Goal: Feedback & Contribution: Leave review/rating

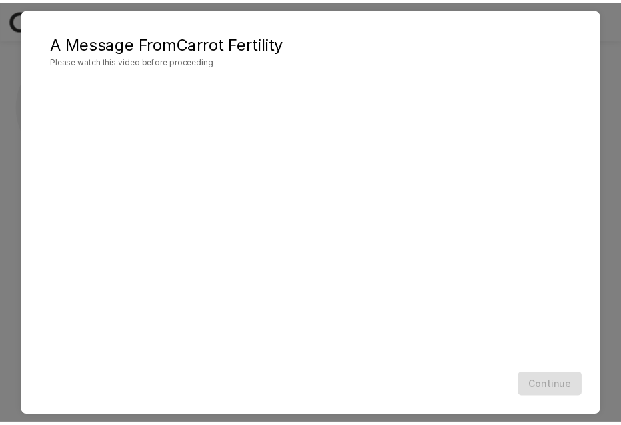
scroll to position [14, 0]
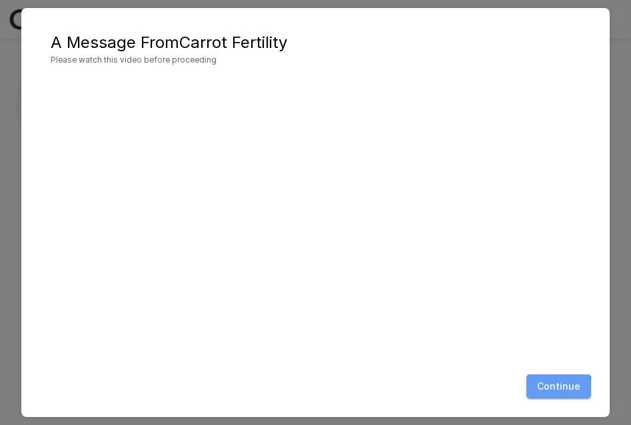
click at [550, 389] on button "Continue" at bounding box center [558, 386] width 65 height 25
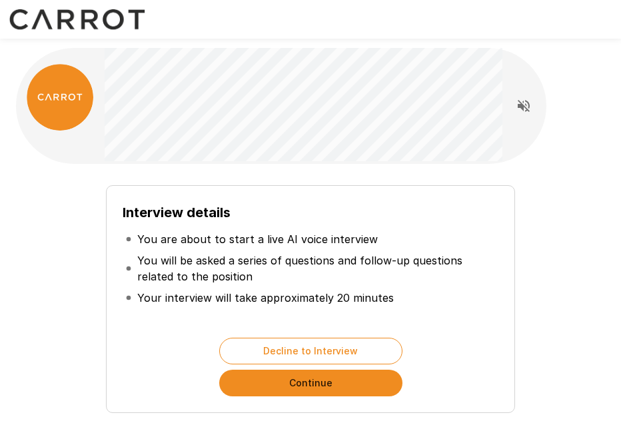
scroll to position [100, 0]
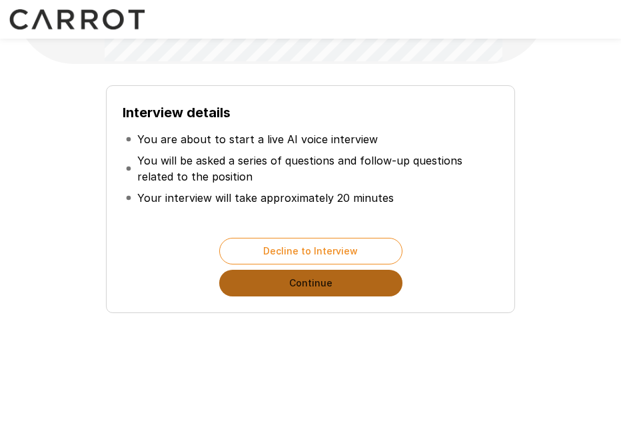
click at [331, 285] on button "Continue" at bounding box center [310, 283] width 183 height 27
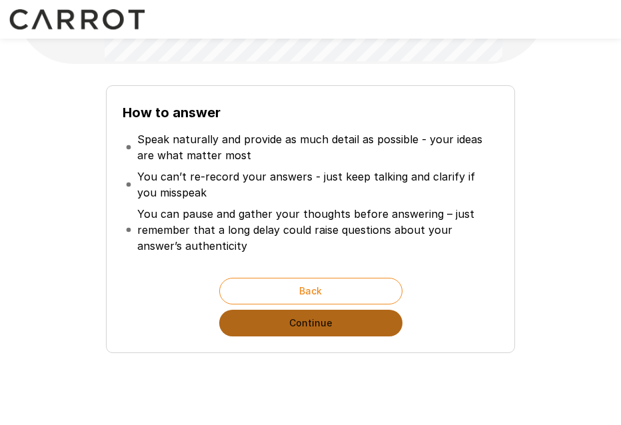
click at [336, 326] on button "Continue" at bounding box center [310, 323] width 183 height 27
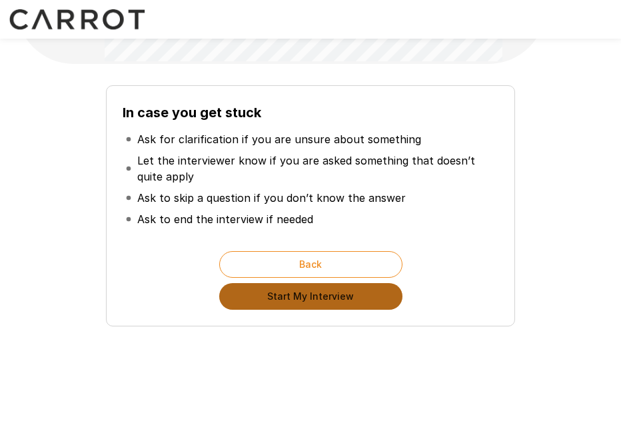
click at [310, 296] on button "Start My Interview" at bounding box center [310, 296] width 183 height 27
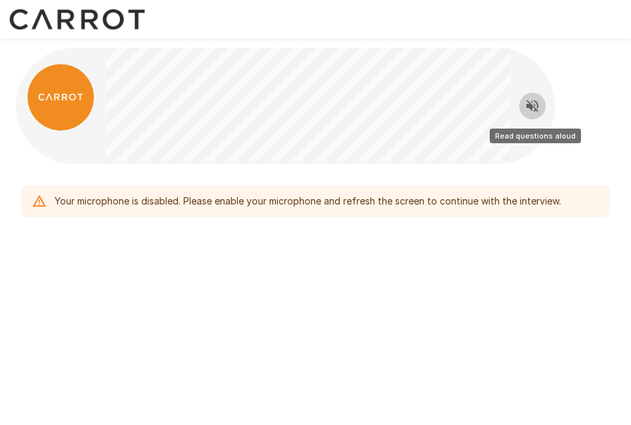
click at [533, 111] on icon "Read questions aloud" at bounding box center [532, 106] width 16 height 16
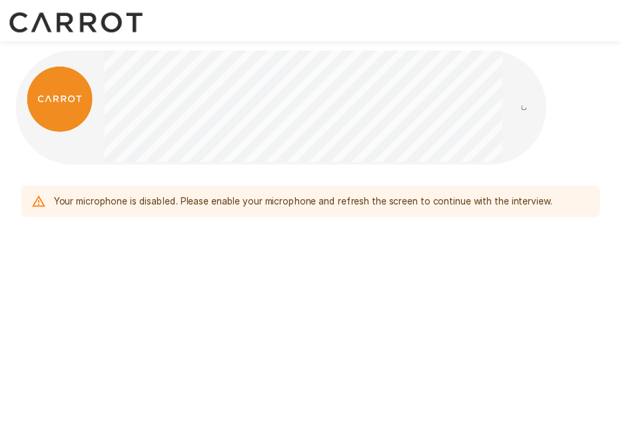
scroll to position [100, 0]
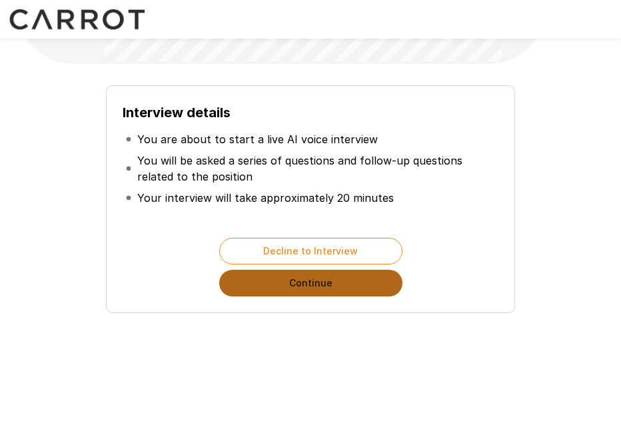
click at [293, 288] on button "Continue" at bounding box center [310, 283] width 183 height 27
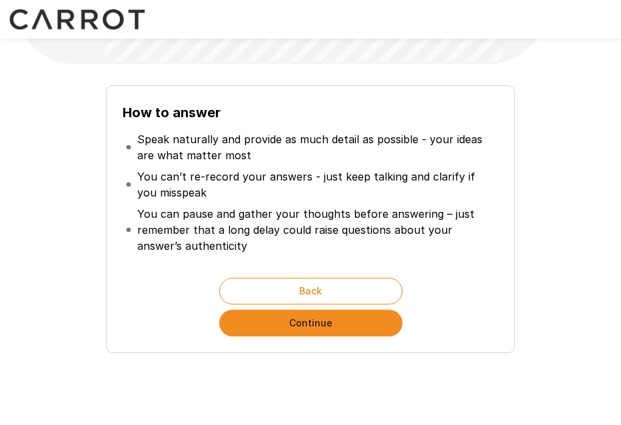
scroll to position [140, 0]
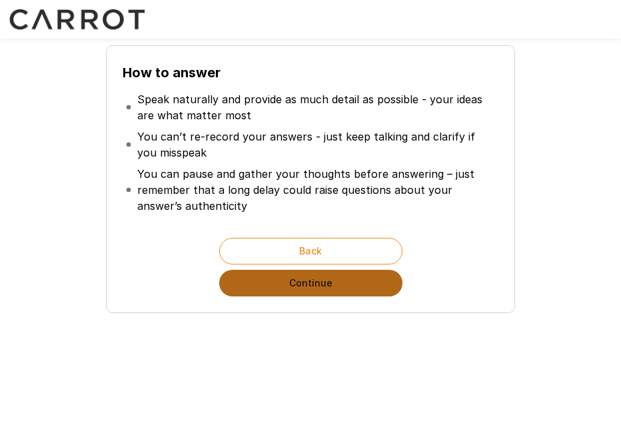
click at [318, 292] on button "Continue" at bounding box center [310, 283] width 183 height 27
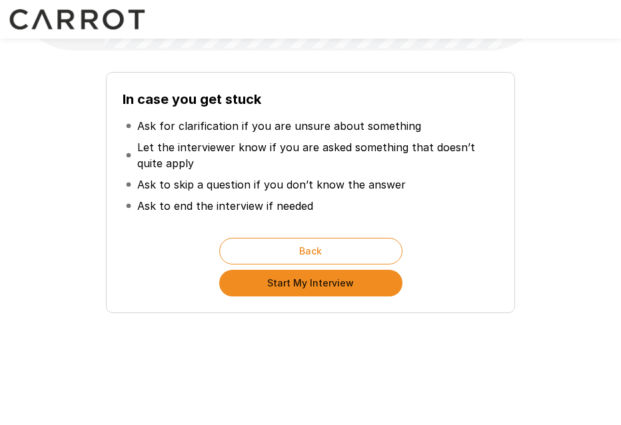
click at [300, 280] on button "Start My Interview" at bounding box center [310, 283] width 183 height 27
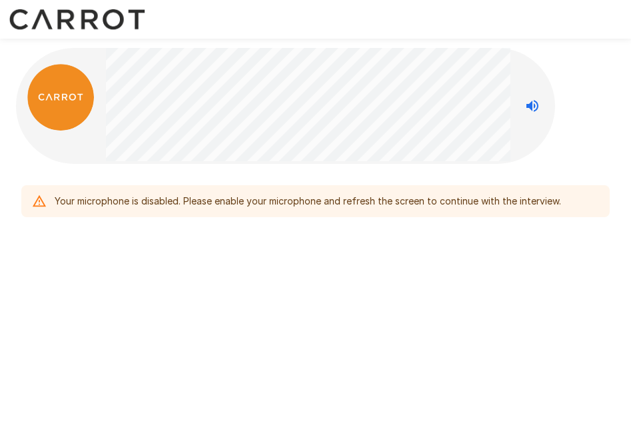
click at [171, 209] on div "Your microphone is disabled. Please enable your microphone and refresh the scre…" at bounding box center [308, 201] width 506 height 24
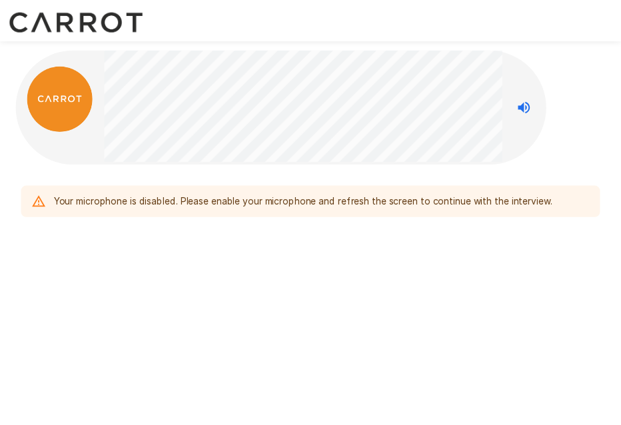
scroll to position [100, 0]
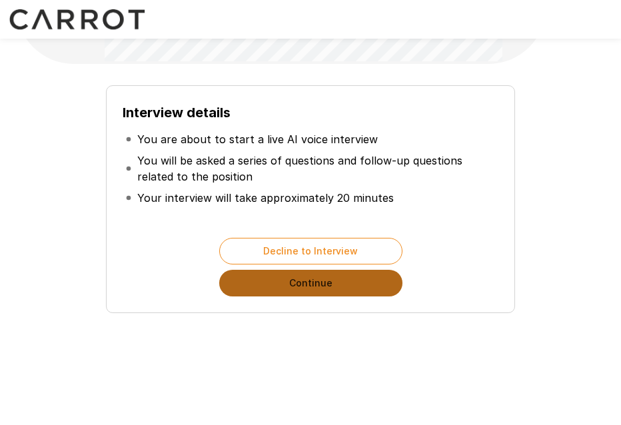
click at [272, 275] on button "Continue" at bounding box center [310, 283] width 183 height 27
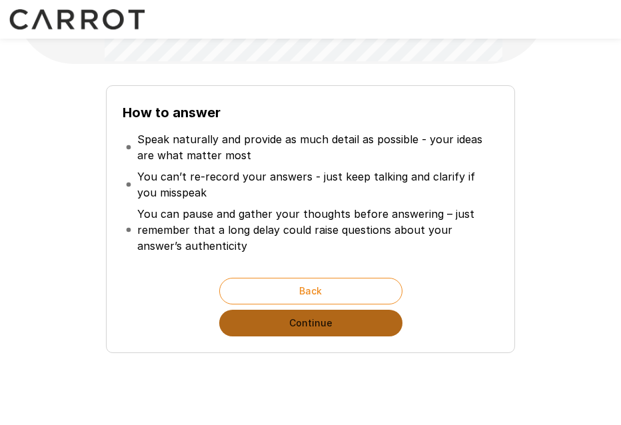
click at [274, 318] on button "Continue" at bounding box center [310, 323] width 183 height 27
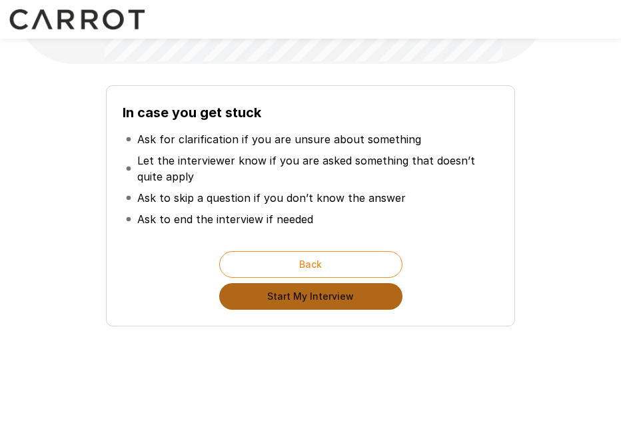
click at [312, 296] on button "Start My Interview" at bounding box center [310, 296] width 183 height 27
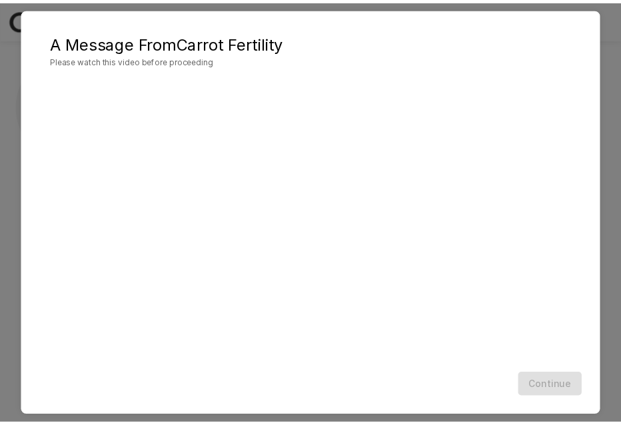
scroll to position [1, 0]
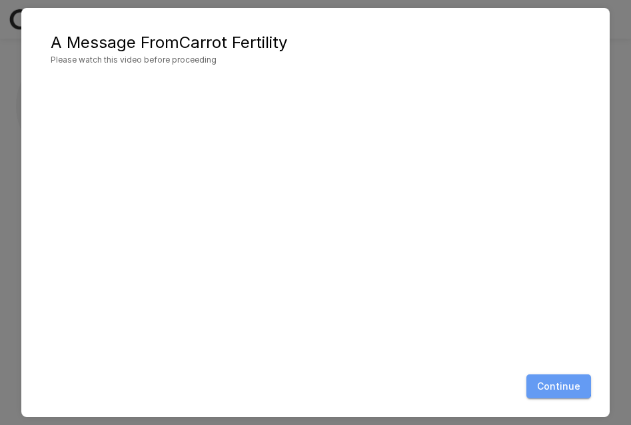
click at [555, 384] on button "Continue" at bounding box center [558, 386] width 65 height 25
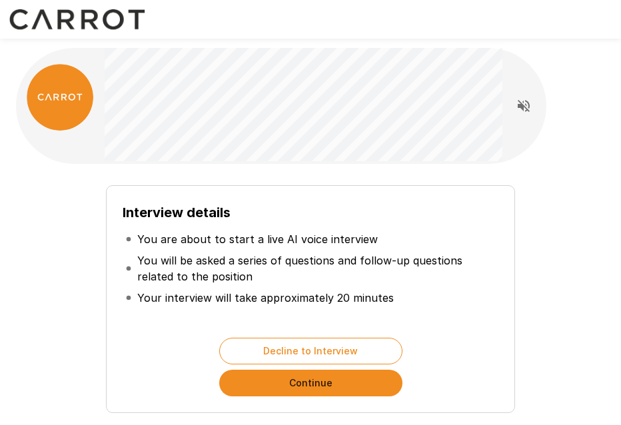
click at [304, 381] on button "Continue" at bounding box center [310, 383] width 183 height 27
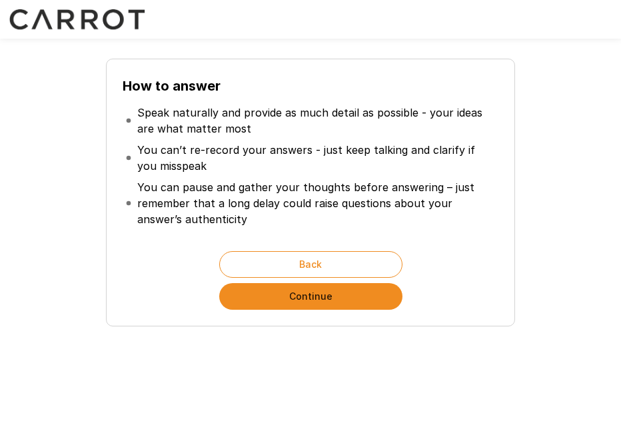
scroll to position [128, 0]
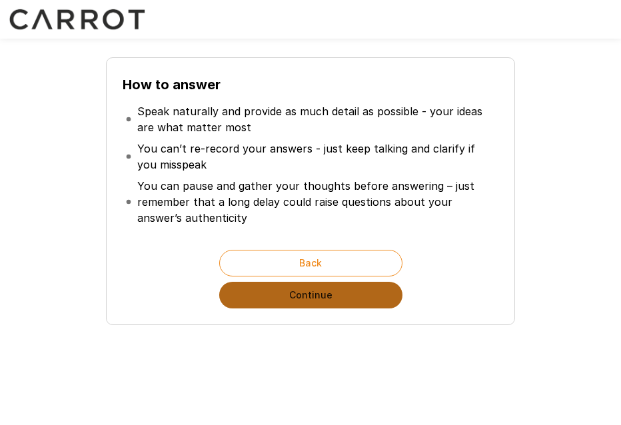
click at [308, 296] on button "Continue" at bounding box center [310, 295] width 183 height 27
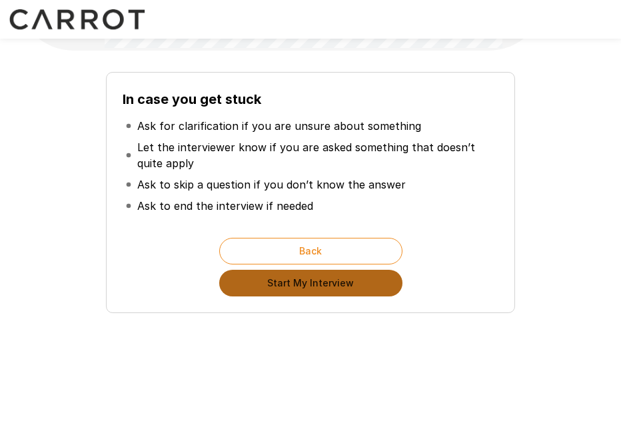
click at [310, 280] on button "Start My Interview" at bounding box center [310, 283] width 183 height 27
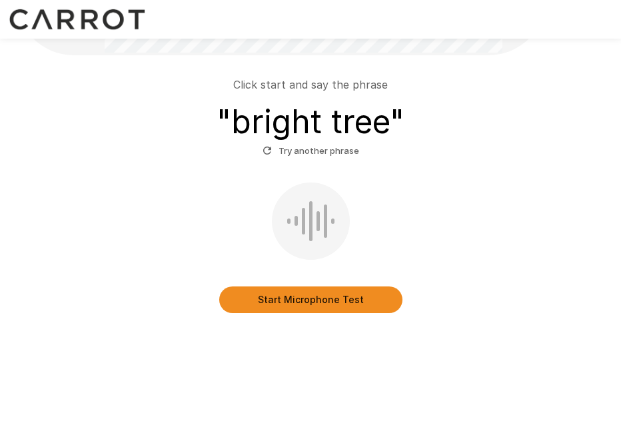
scroll to position [109, 0]
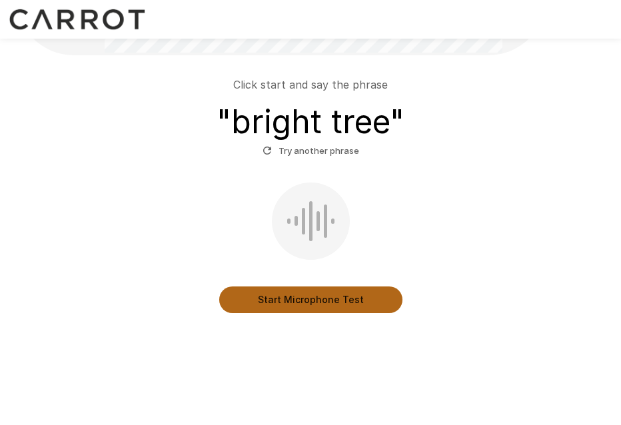
click at [274, 292] on button "Start Microphone Test" at bounding box center [310, 299] width 183 height 27
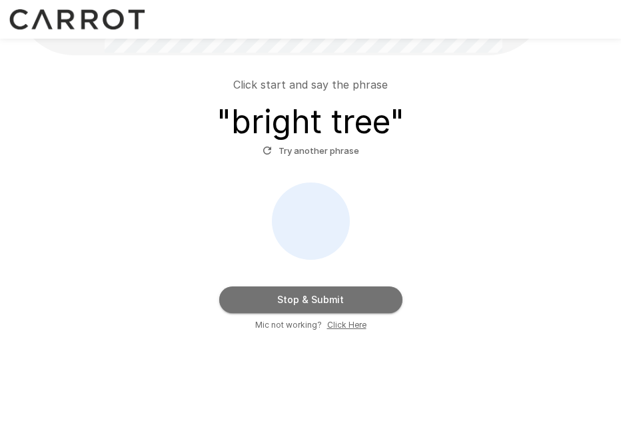
click at [315, 301] on button "Stop & Submit" at bounding box center [310, 299] width 183 height 27
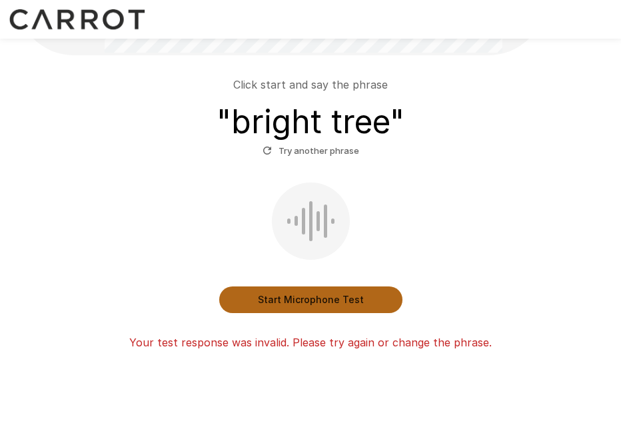
click at [337, 296] on button "Start Microphone Test" at bounding box center [310, 299] width 183 height 27
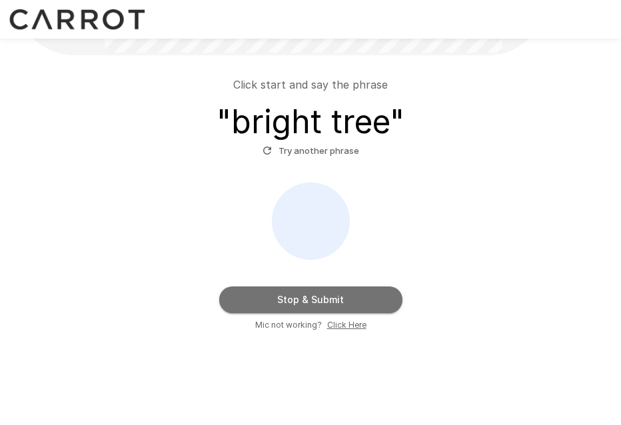
click at [326, 299] on button "Stop & Submit" at bounding box center [310, 299] width 183 height 27
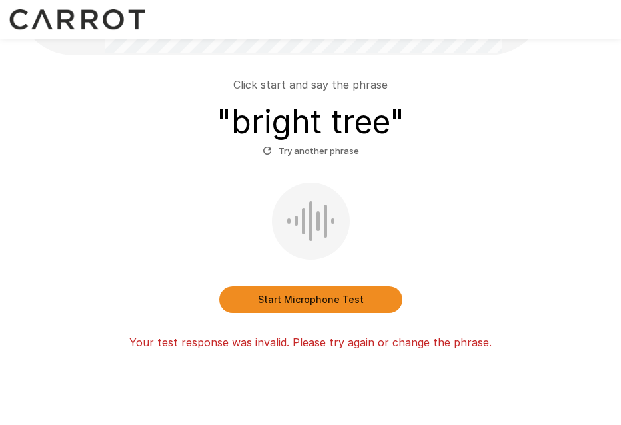
scroll to position [146, 0]
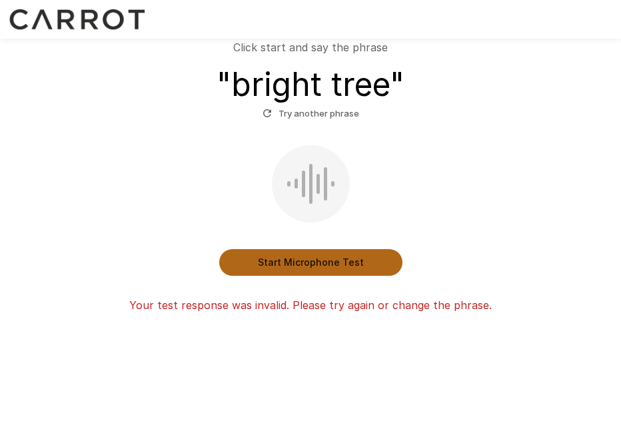
click at [318, 267] on button "Start Microphone Test" at bounding box center [310, 262] width 183 height 27
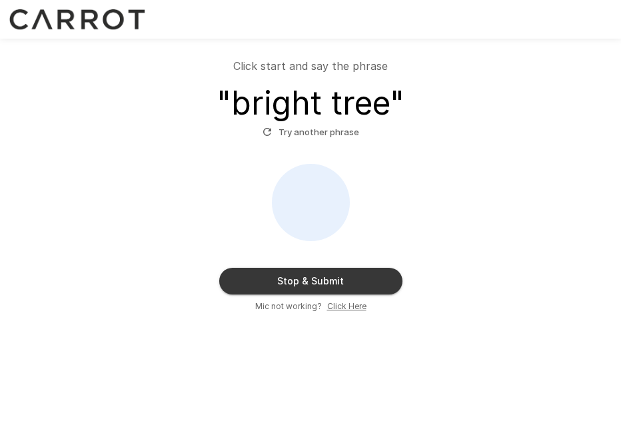
scroll to position [127, 0]
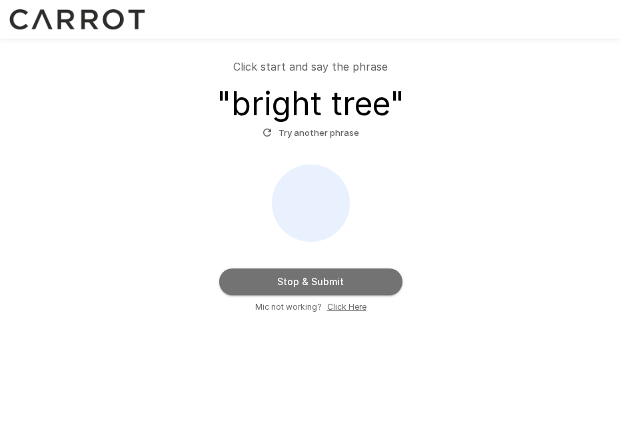
click at [314, 276] on button "Stop & Submit" at bounding box center [310, 281] width 183 height 27
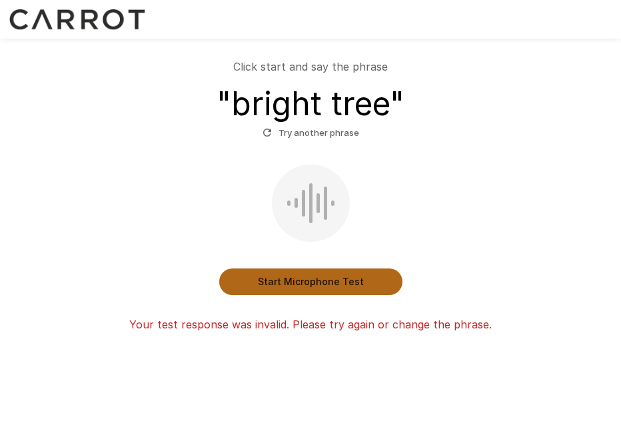
click at [314, 276] on button "Start Microphone Test" at bounding box center [310, 281] width 183 height 27
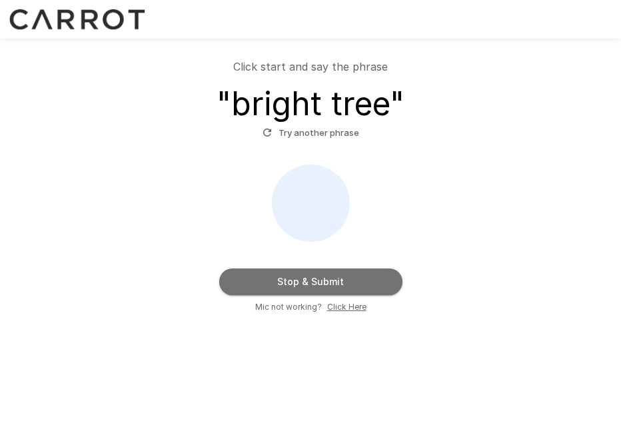
click at [332, 277] on button "Stop & Submit" at bounding box center [310, 281] width 183 height 27
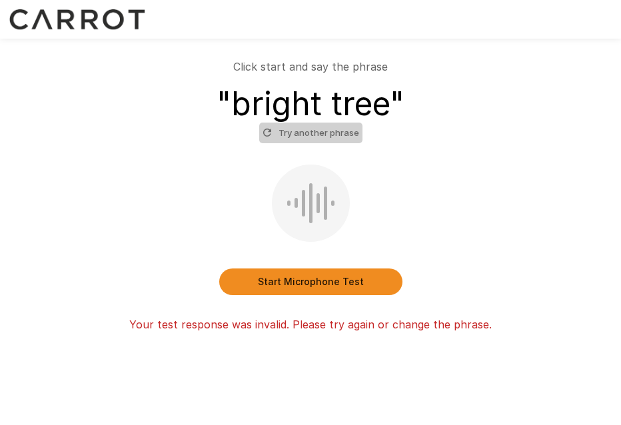
click at [322, 132] on button "Try another phrase" at bounding box center [310, 133] width 103 height 21
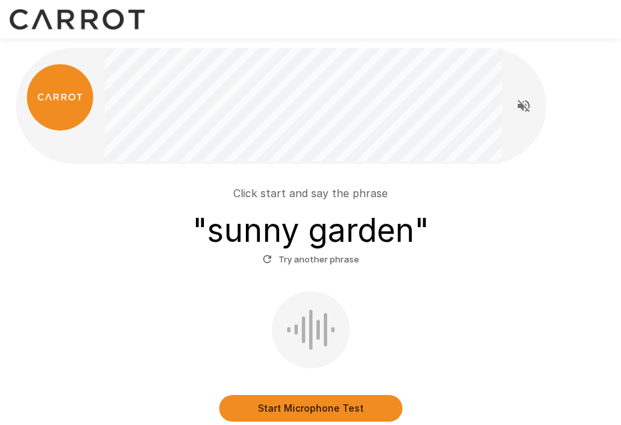
scroll to position [95, 0]
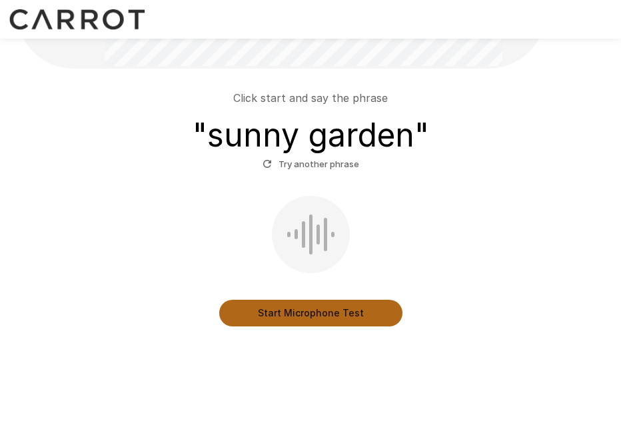
click at [332, 308] on button "Start Microphone Test" at bounding box center [310, 313] width 183 height 27
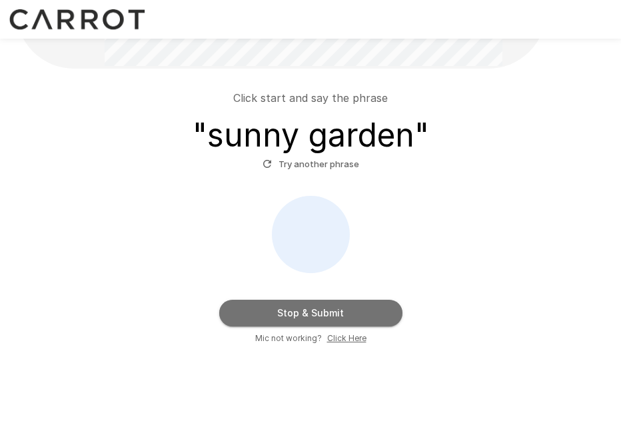
click at [332, 308] on button "Stop & Submit" at bounding box center [310, 313] width 183 height 27
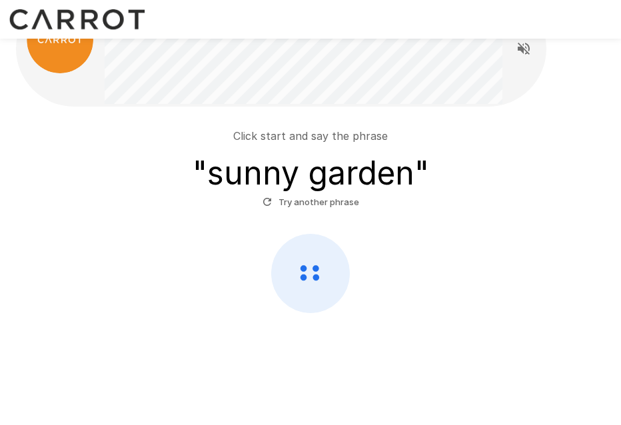
scroll to position [57, 0]
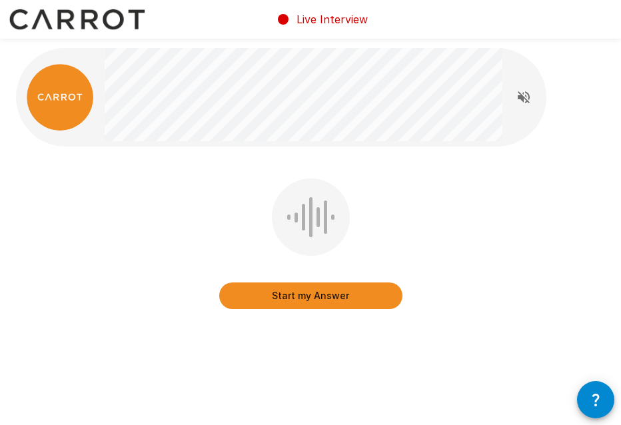
scroll to position [10, 0]
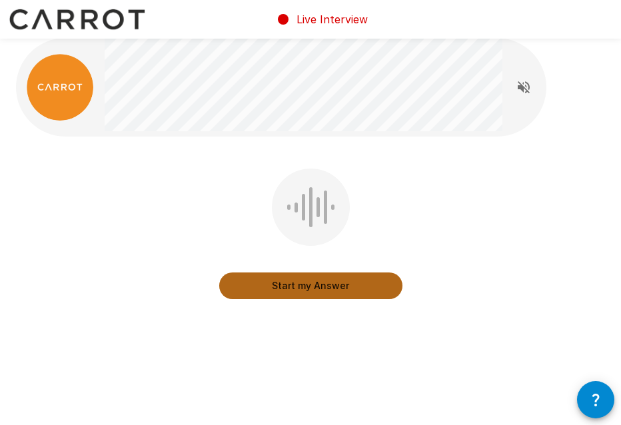
click at [301, 284] on button "Start my Answer" at bounding box center [310, 285] width 183 height 27
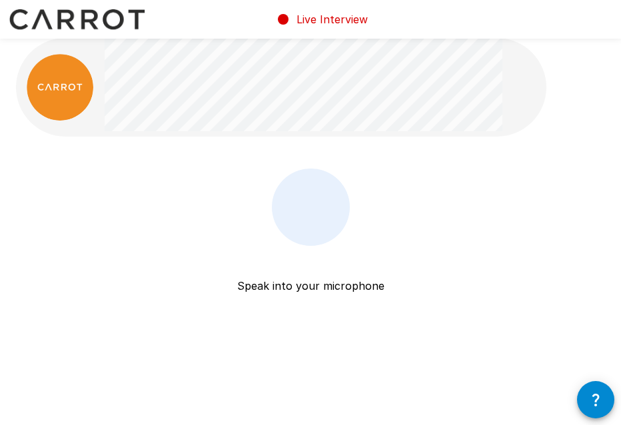
scroll to position [0, 0]
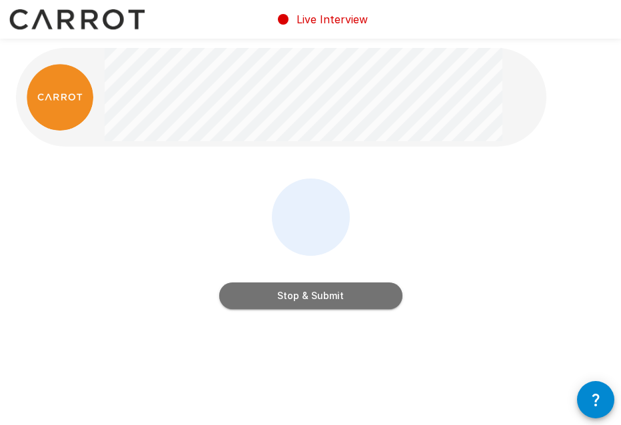
click at [301, 294] on button "Stop & Submit" at bounding box center [310, 295] width 183 height 27
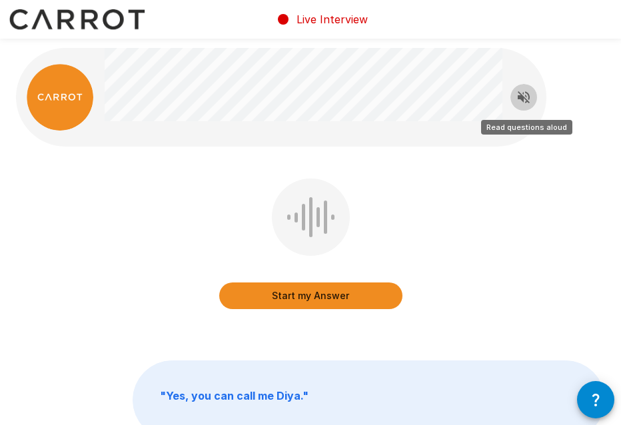
click at [518, 105] on button "Read questions aloud" at bounding box center [523, 97] width 27 height 27
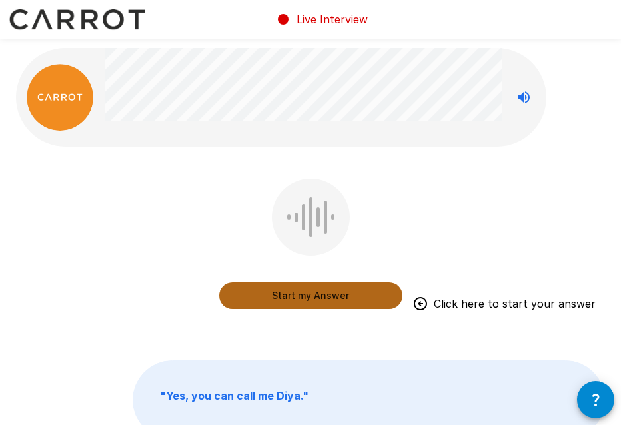
click at [325, 295] on button "Start my Answer" at bounding box center [310, 295] width 183 height 27
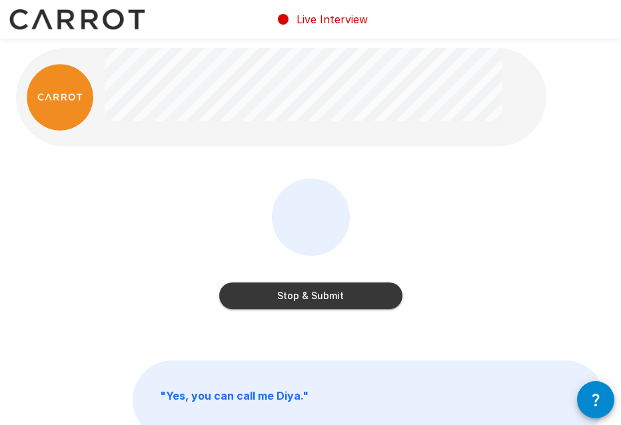
click at [325, 295] on button "Stop & Submit" at bounding box center [310, 295] width 183 height 27
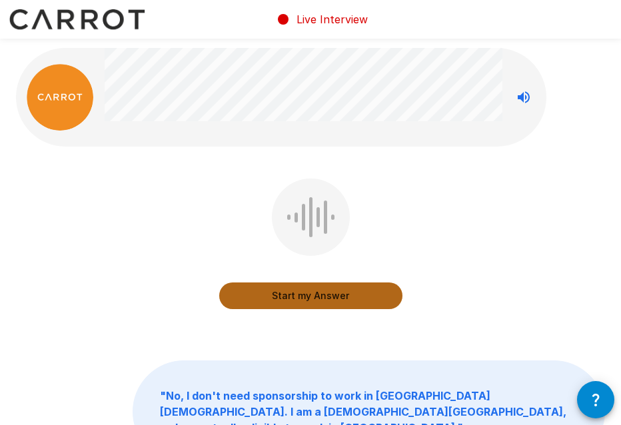
click at [325, 295] on button "Start my Answer" at bounding box center [310, 295] width 183 height 27
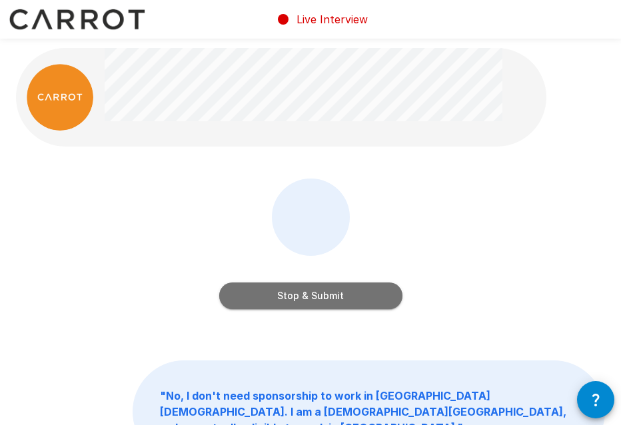
click at [325, 295] on button "Stop & Submit" at bounding box center [310, 295] width 183 height 27
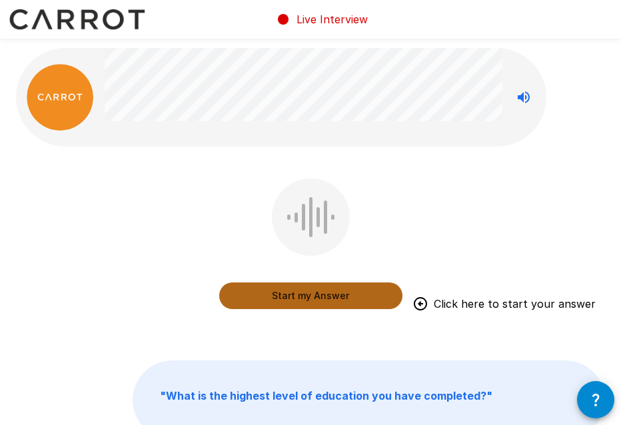
click at [325, 295] on button "Start my Answer" at bounding box center [310, 295] width 183 height 27
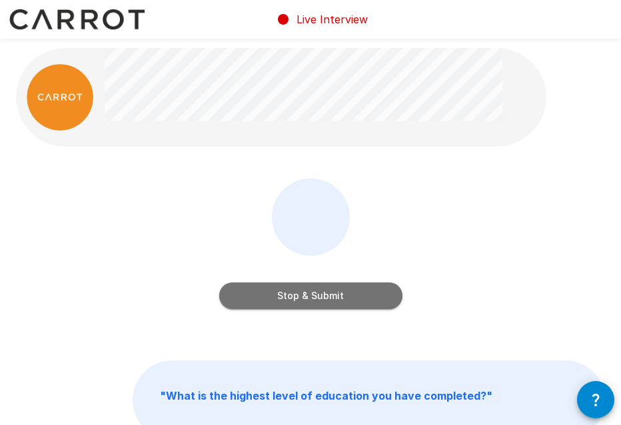
click at [324, 296] on button "Stop & Submit" at bounding box center [310, 295] width 183 height 27
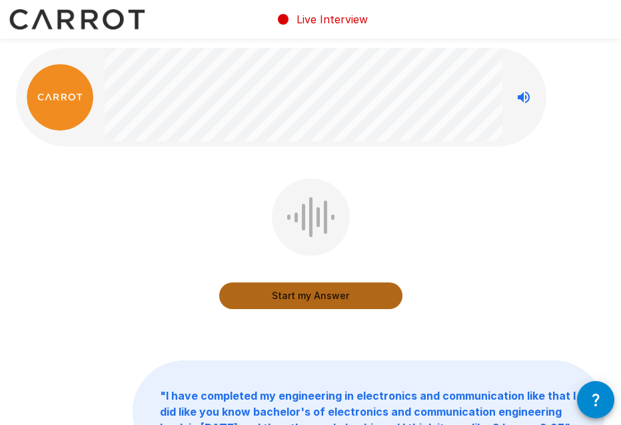
click at [326, 290] on button "Start my Answer" at bounding box center [310, 295] width 183 height 27
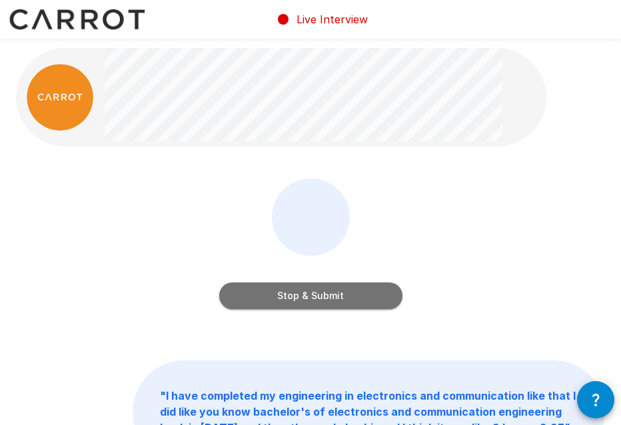
click at [326, 290] on button "Stop & Submit" at bounding box center [310, 295] width 183 height 27
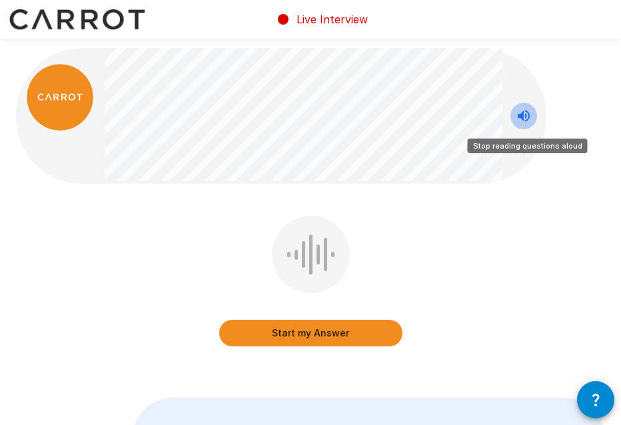
click at [526, 109] on icon "Stop reading questions aloud" at bounding box center [524, 116] width 16 height 16
click at [526, 109] on icon "Read questions aloud" at bounding box center [524, 116] width 16 height 16
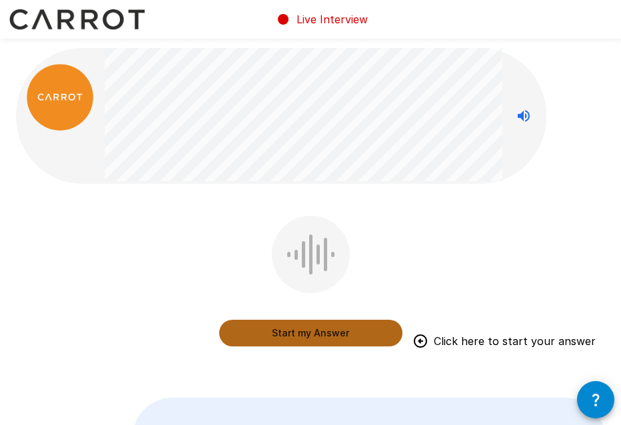
click at [302, 338] on button "Start my Answer" at bounding box center [310, 333] width 183 height 27
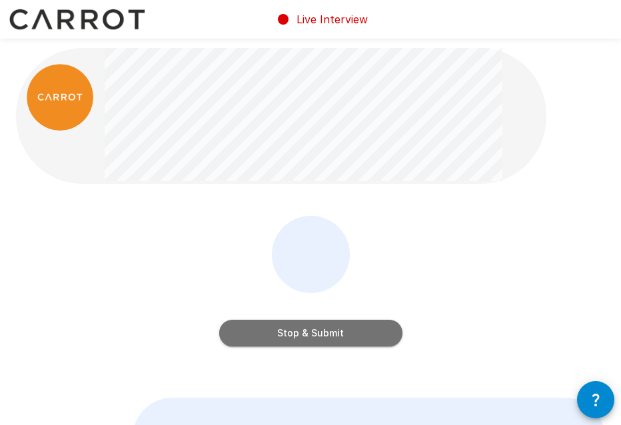
click at [302, 338] on button "Stop & Submit" at bounding box center [310, 333] width 183 height 27
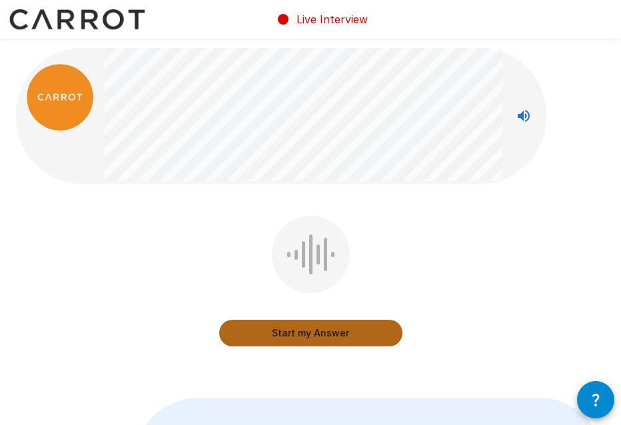
click at [295, 340] on button "Start my Answer" at bounding box center [310, 333] width 183 height 27
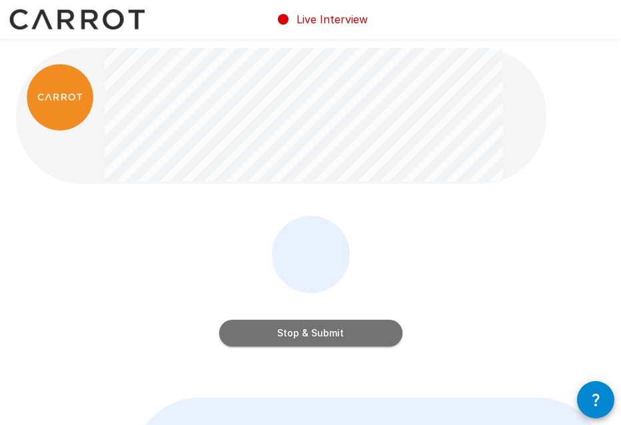
click at [298, 339] on button "Stop & Submit" at bounding box center [310, 333] width 183 height 27
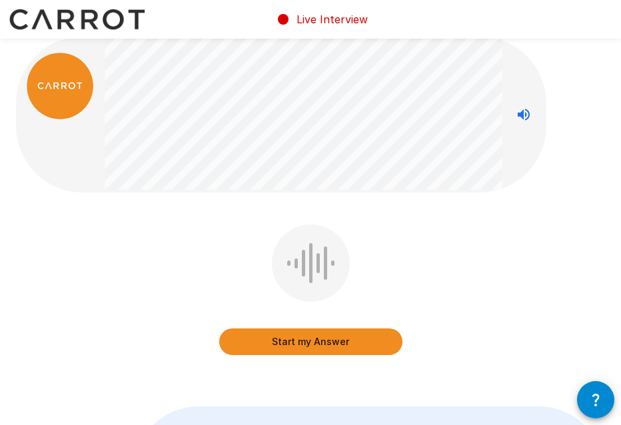
scroll to position [11, 0]
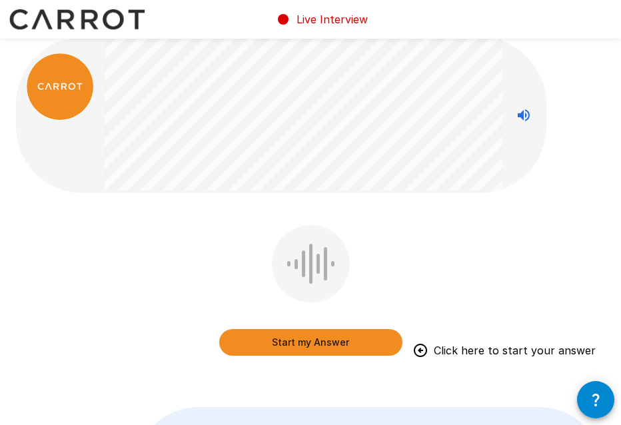
click at [182, 379] on div "Start my Answer Click here to start your answer " "" at bounding box center [310, 398] width 621 height 819
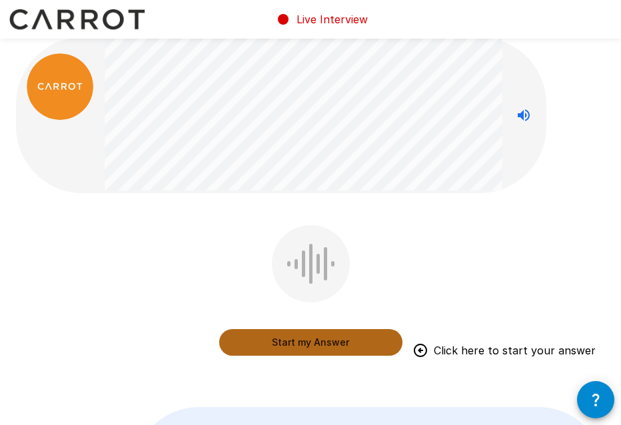
click at [284, 343] on button "Start my Answer" at bounding box center [310, 342] width 183 height 27
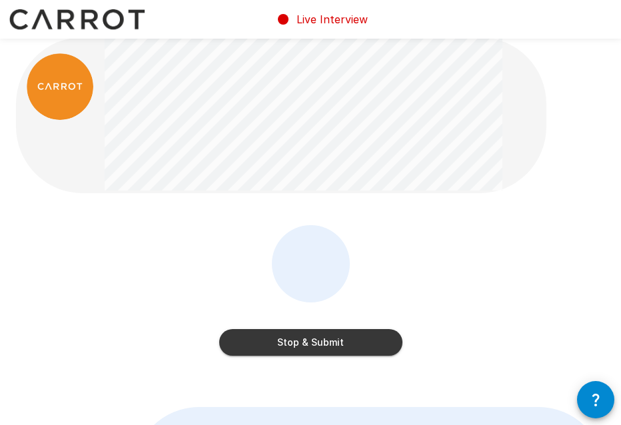
click at [137, 280] on div "Stop & Submit" at bounding box center [310, 300] width 589 height 150
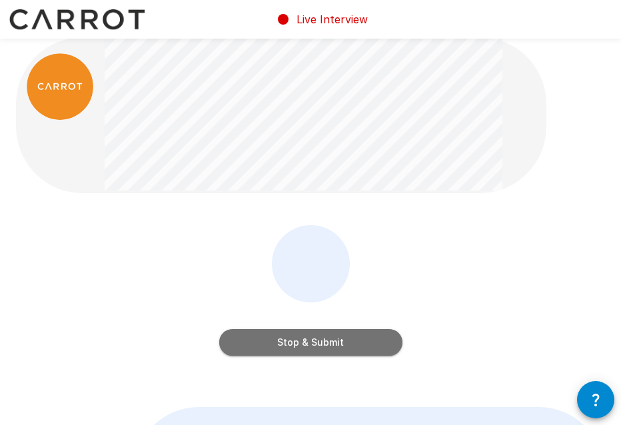
click at [311, 342] on button "Stop & Submit" at bounding box center [310, 342] width 183 height 27
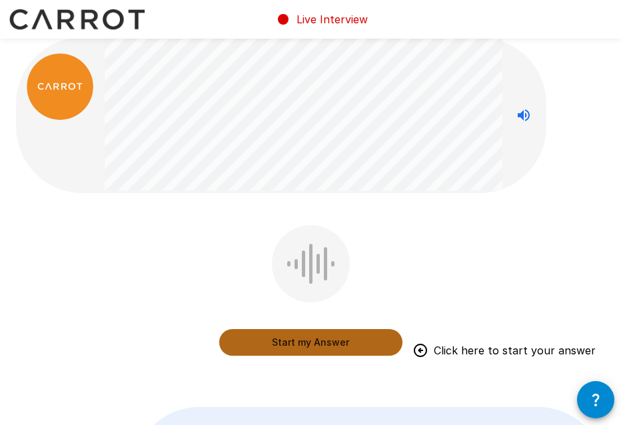
click at [282, 344] on button "Start my Answer" at bounding box center [310, 342] width 183 height 27
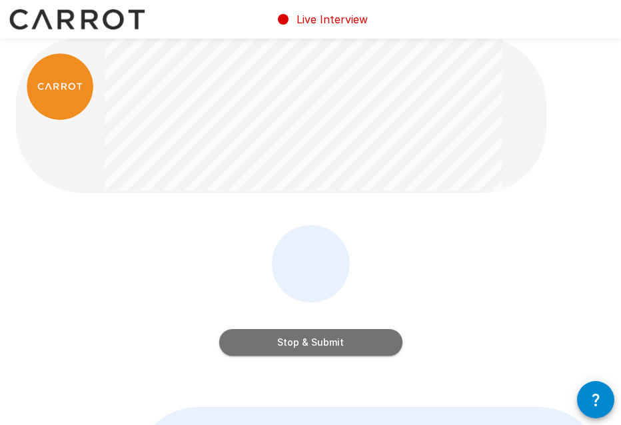
click at [314, 349] on button "Stop & Submit" at bounding box center [310, 342] width 183 height 27
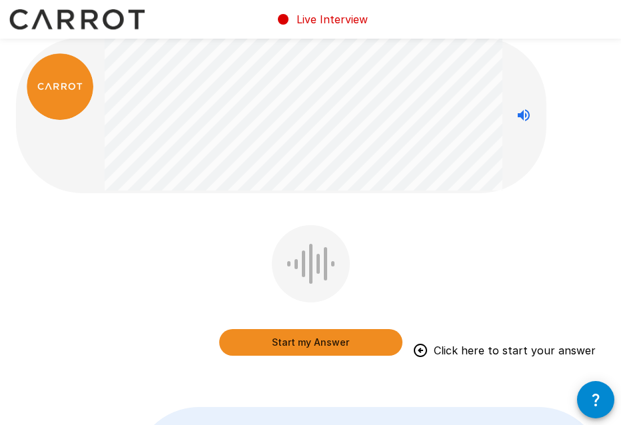
click at [77, 265] on div "Start my Answer Click here to start your answer" at bounding box center [310, 300] width 589 height 150
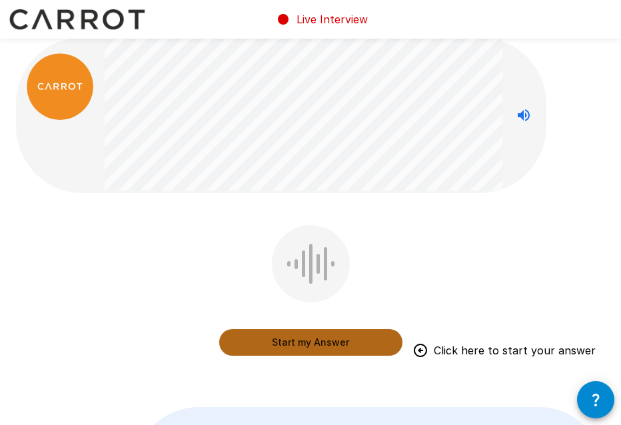
click at [264, 346] on button "Start my Answer" at bounding box center [310, 342] width 183 height 27
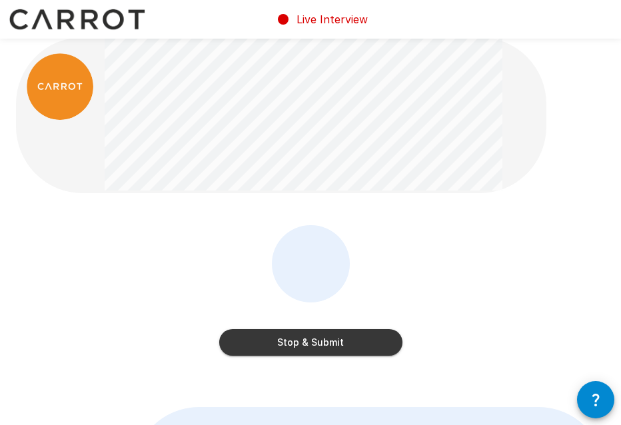
click at [143, 238] on div "Stop & Submit" at bounding box center [310, 300] width 589 height 150
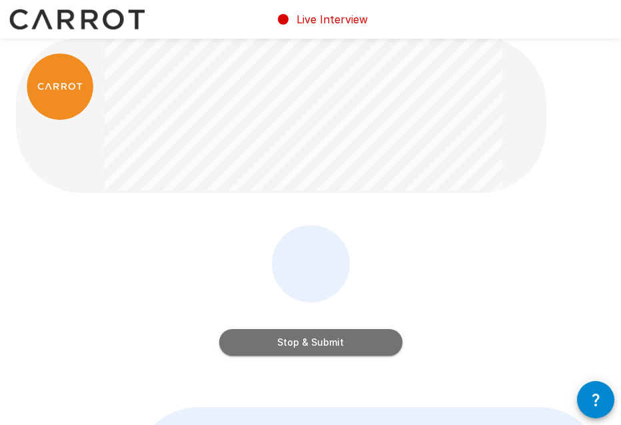
click at [291, 340] on button "Stop & Submit" at bounding box center [310, 342] width 183 height 27
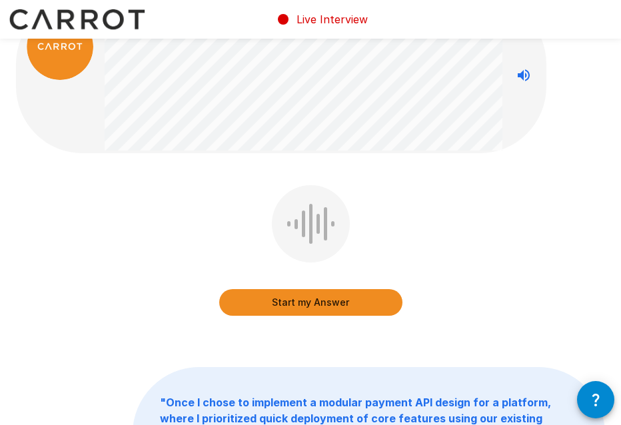
scroll to position [0, 0]
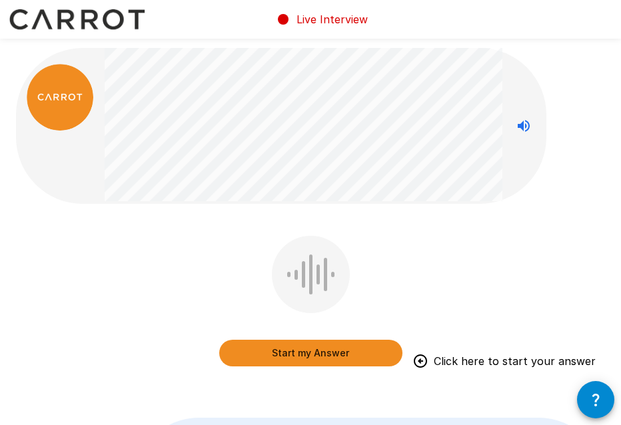
click at [93, 332] on div "Start my Answer Click here to start your answer" at bounding box center [310, 311] width 589 height 150
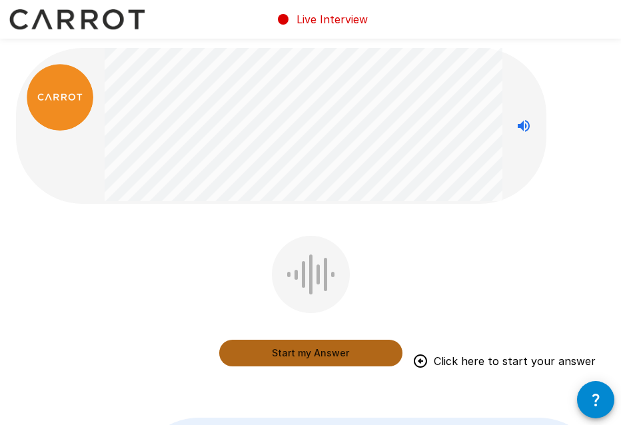
click at [290, 348] on button "Start my Answer" at bounding box center [310, 353] width 183 height 27
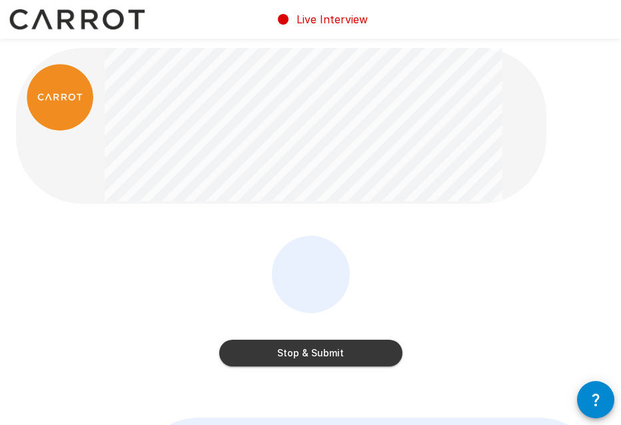
click at [141, 286] on div "Stop & Submit" at bounding box center [310, 311] width 589 height 150
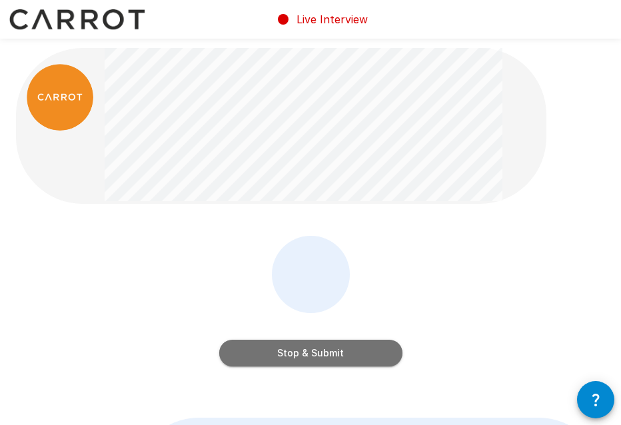
click at [315, 350] on button "Stop & Submit" at bounding box center [310, 353] width 183 height 27
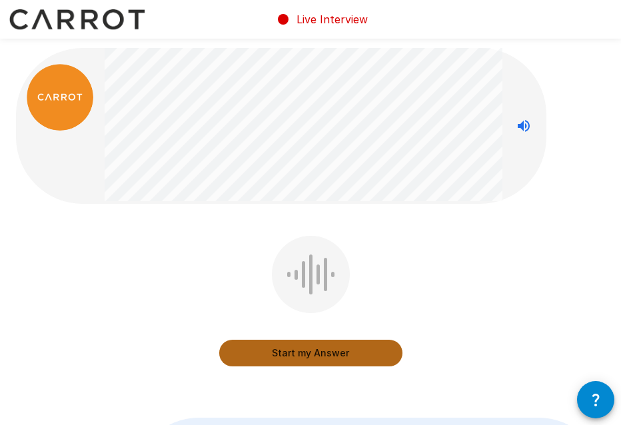
click at [315, 350] on button "Start my Answer" at bounding box center [310, 353] width 183 height 27
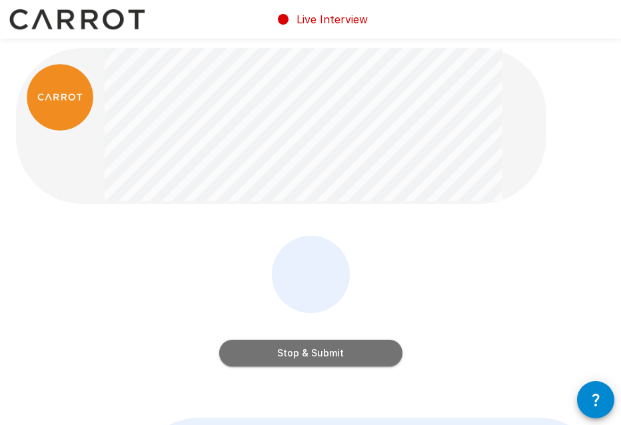
click at [315, 350] on button "Stop & Submit" at bounding box center [310, 353] width 183 height 27
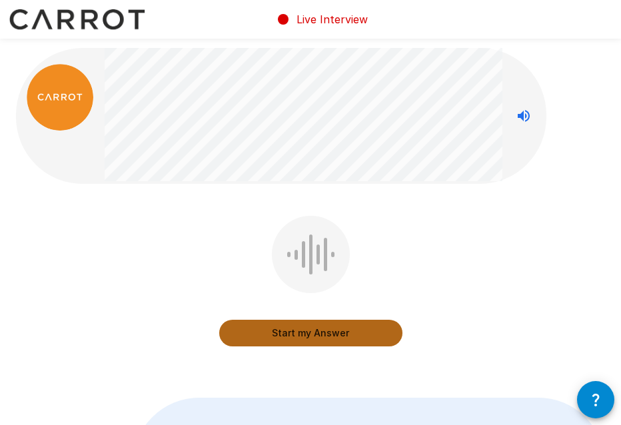
click at [294, 337] on button "Start my Answer" at bounding box center [310, 333] width 183 height 27
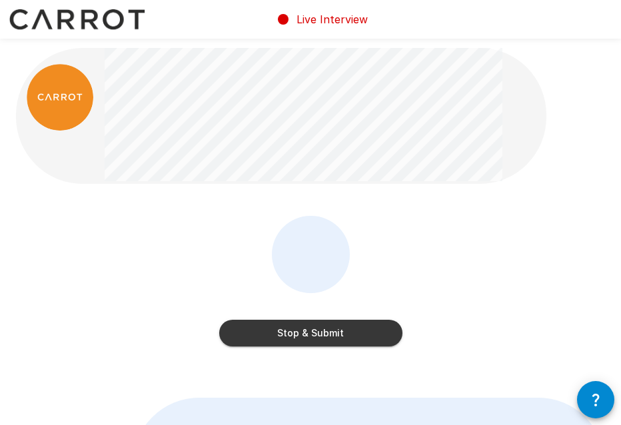
click at [294, 337] on button "Stop & Submit" at bounding box center [310, 333] width 183 height 27
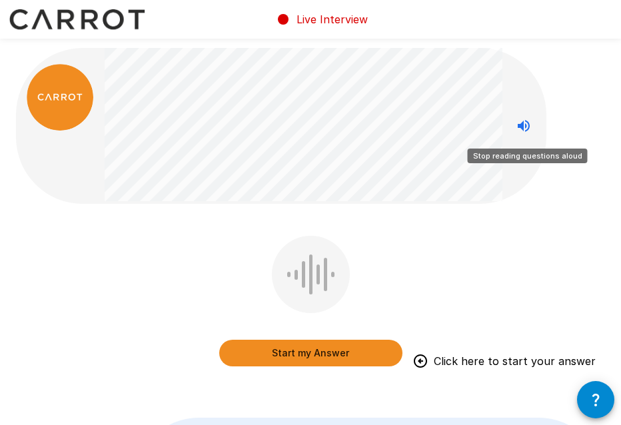
click at [534, 127] on button "Stop reading questions aloud" at bounding box center [523, 126] width 27 height 27
click at [534, 127] on button "Read questions aloud" at bounding box center [523, 126] width 27 height 27
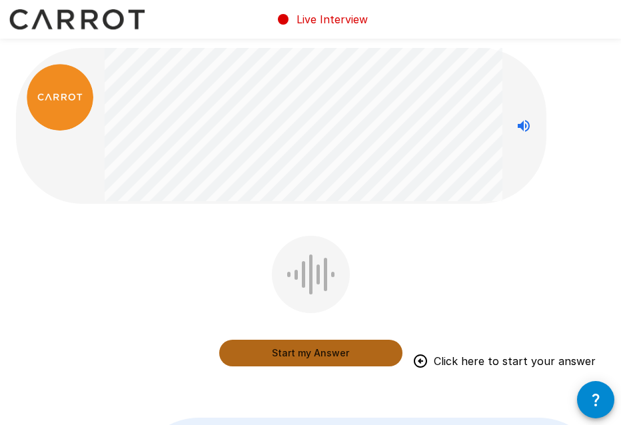
click at [316, 350] on button "Start my Answer" at bounding box center [310, 353] width 183 height 27
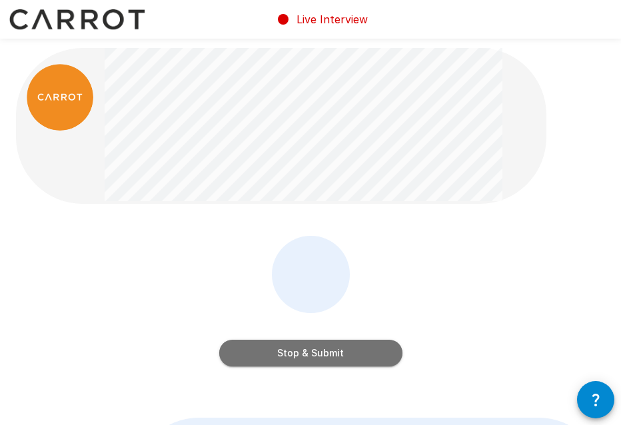
click at [316, 350] on button "Stop & Submit" at bounding box center [310, 353] width 183 height 27
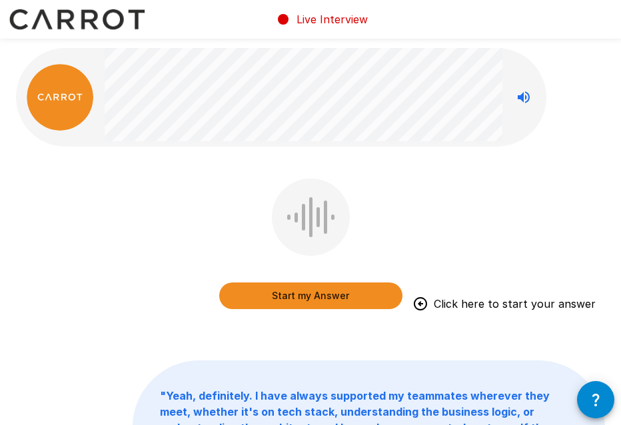
click at [75, 285] on div "Start my Answer Click here to start your answer" at bounding box center [310, 254] width 589 height 150
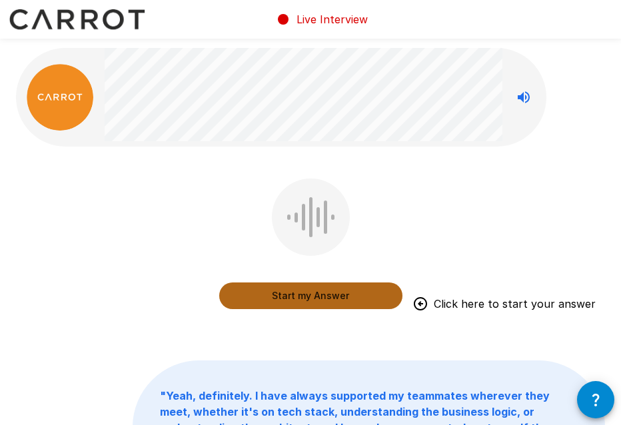
click at [274, 302] on button "Start my Answer" at bounding box center [310, 295] width 183 height 27
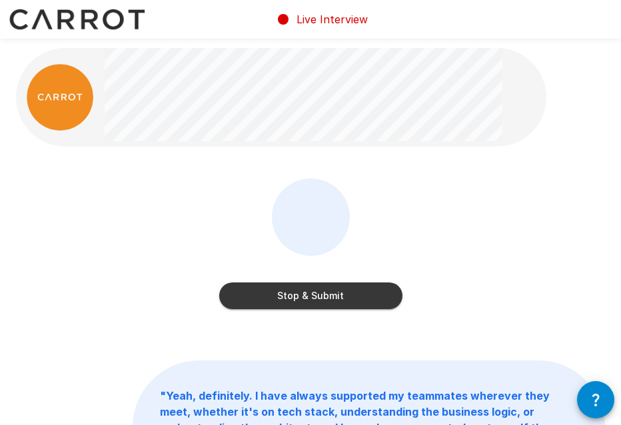
click at [102, 318] on div "Stop & Submit" at bounding box center [310, 254] width 589 height 150
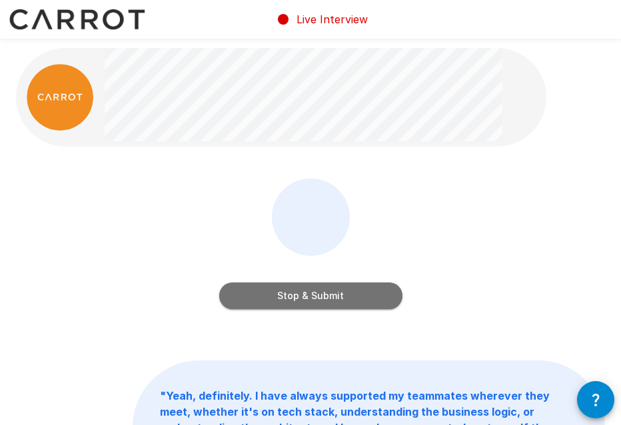
click at [324, 298] on button "Stop & Submit" at bounding box center [310, 295] width 183 height 27
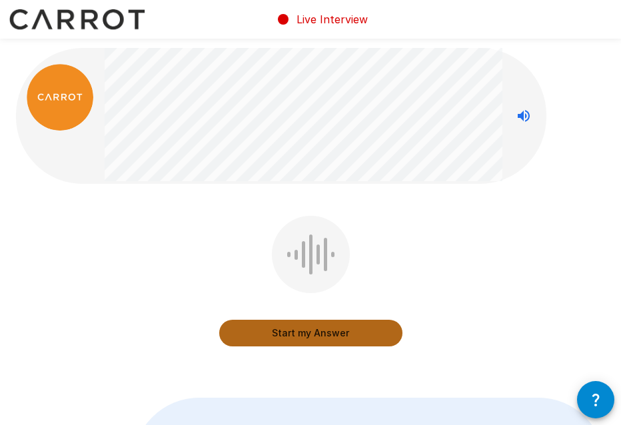
click at [330, 328] on button "Start my Answer" at bounding box center [310, 333] width 183 height 27
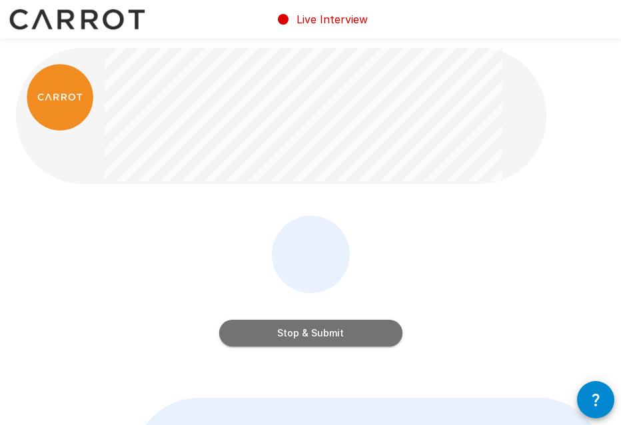
click at [330, 328] on button "Stop & Submit" at bounding box center [310, 333] width 183 height 27
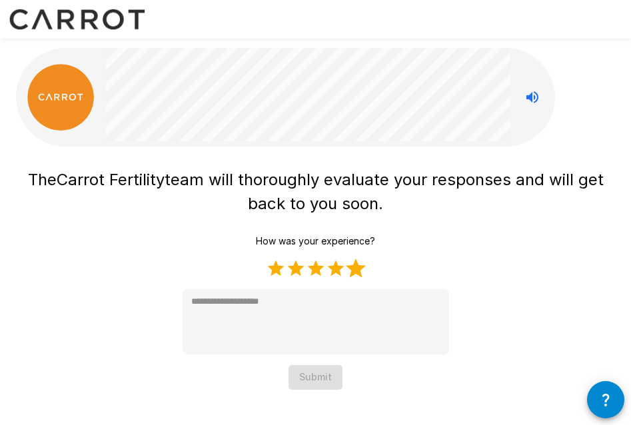
click at [354, 268] on label "5 Stars" at bounding box center [356, 268] width 20 height 20
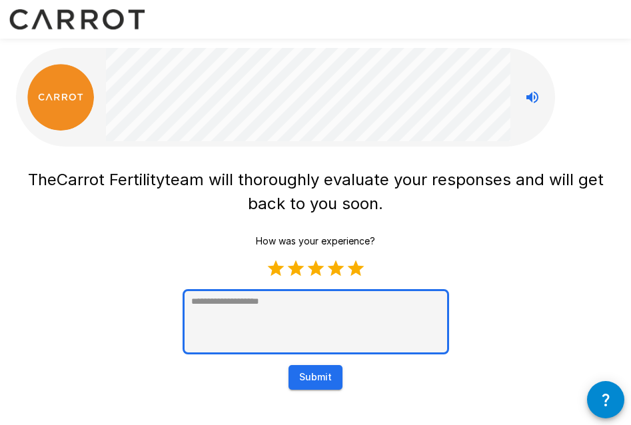
type textarea "*"
click at [256, 334] on textarea at bounding box center [315, 321] width 266 height 65
type textarea "*"
type textarea "**"
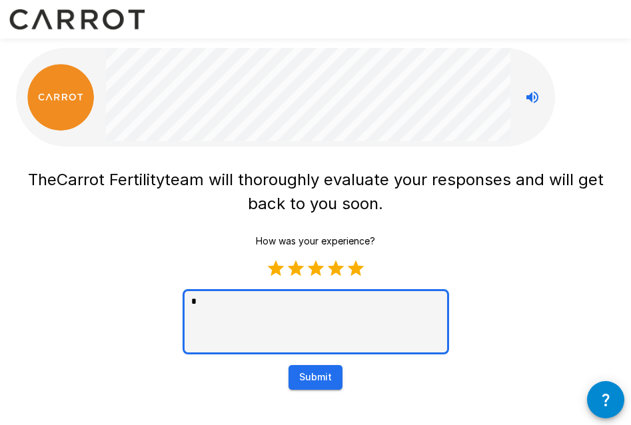
type textarea "*"
type textarea "***"
type textarea "*"
type textarea "****"
type textarea "*"
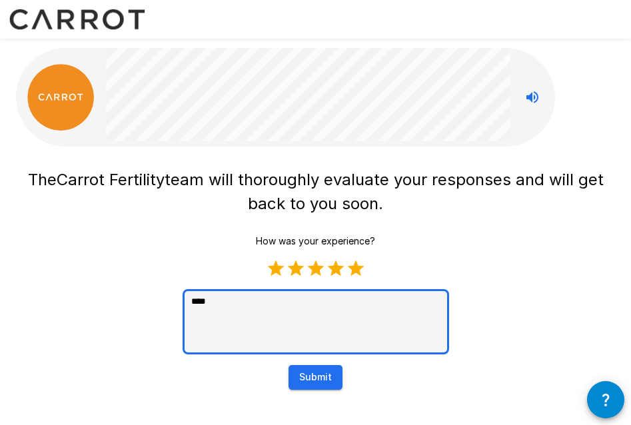
type textarea "*****"
type textarea "*"
type textarea "******"
type textarea "*"
type textarea "******"
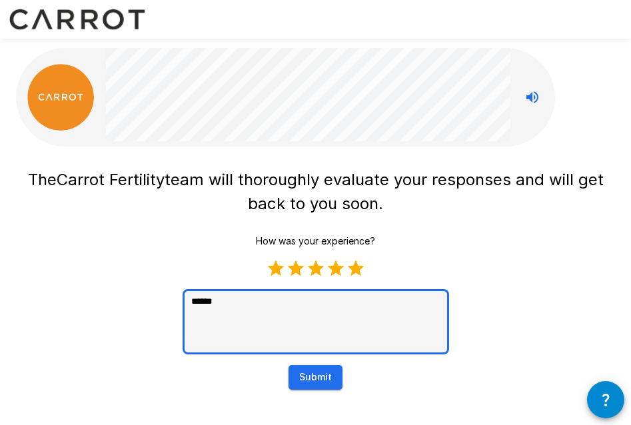
type textarea "*"
type textarea "******"
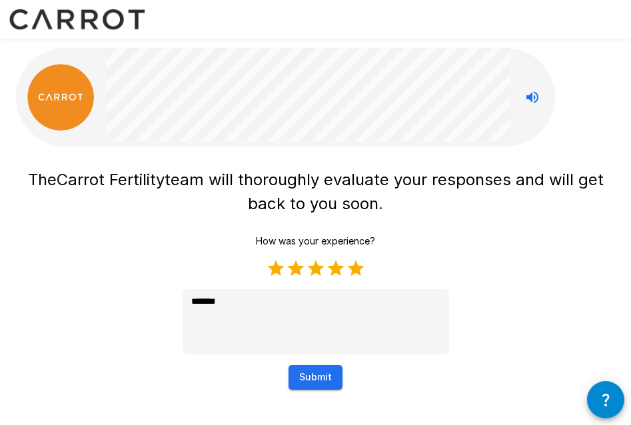
type textarea "*"
click at [317, 389] on button "Submit" at bounding box center [315, 377] width 54 height 25
